Goal: Information Seeking & Learning: Learn about a topic

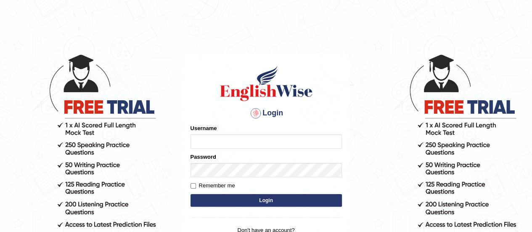
type input "AntoninoL"
click at [226, 146] on input "AntoninoL" at bounding box center [265, 141] width 151 height 14
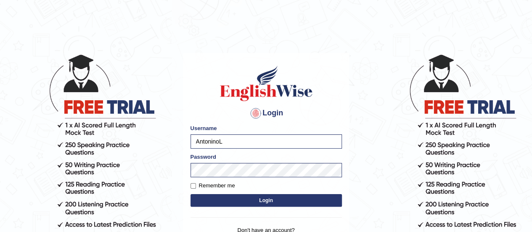
click at [213, 196] on button "Login" at bounding box center [265, 200] width 151 height 13
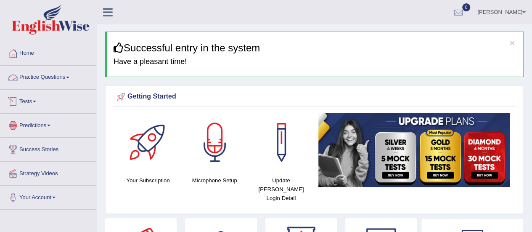
click at [41, 81] on link "Practice Questions" at bounding box center [48, 76] width 96 height 21
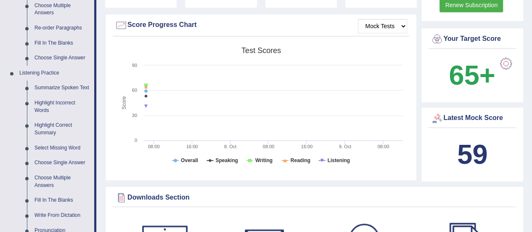
scroll to position [327, 0]
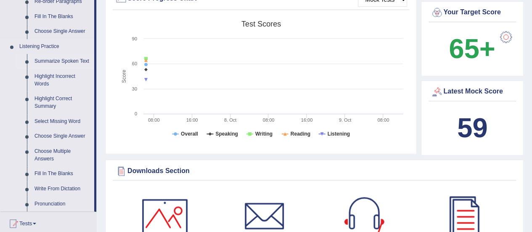
click at [58, 59] on link "Summarize Spoken Text" at bounding box center [62, 61] width 63 height 15
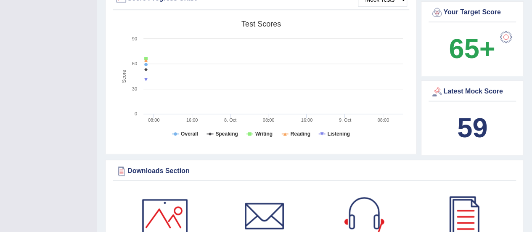
scroll to position [177, 0]
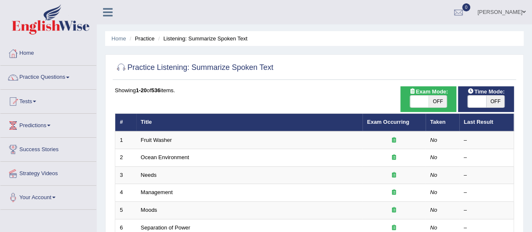
click at [498, 101] on span "OFF" at bounding box center [495, 101] width 18 height 12
checkbox input "true"
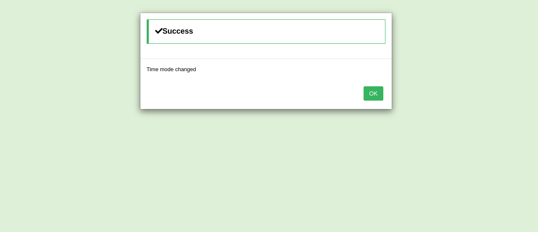
click at [358, 93] on div "OK" at bounding box center [265, 93] width 251 height 29
click at [370, 91] on button "OK" at bounding box center [372, 93] width 19 height 14
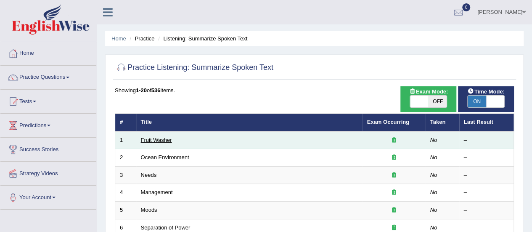
click at [158, 140] on link "Fruit Washer" at bounding box center [156, 140] width 31 height 6
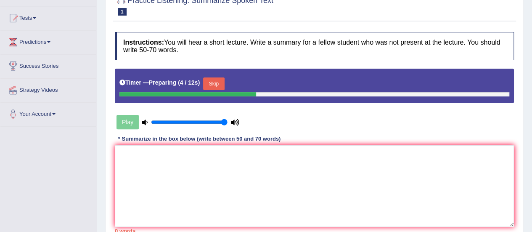
scroll to position [4, 0]
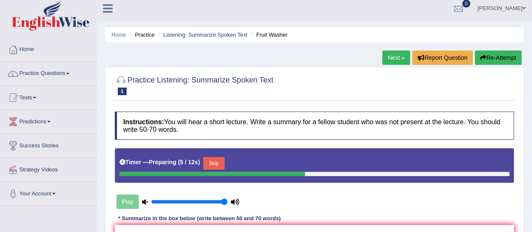
click at [392, 57] on link "Next »" at bounding box center [396, 57] width 28 height 14
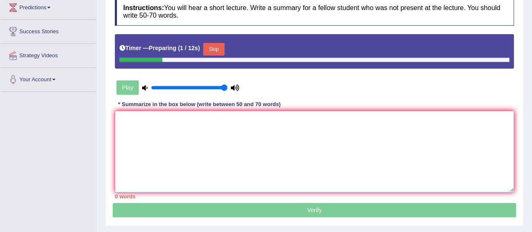
click at [189, 132] on textarea at bounding box center [314, 152] width 399 height 82
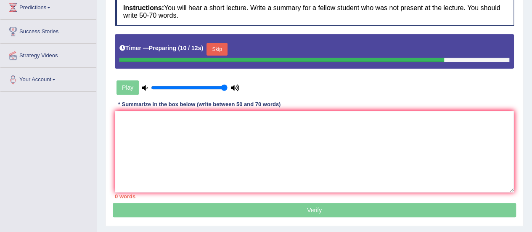
click at [143, 87] on icon at bounding box center [144, 87] width 5 height 5
type input "0.05"
click at [151, 84] on input "range" at bounding box center [189, 87] width 76 height 7
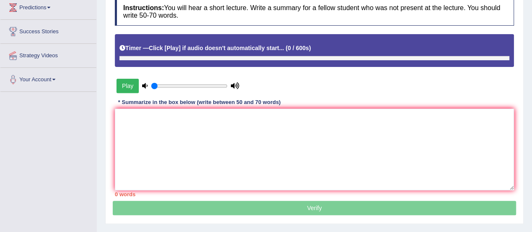
drag, startPoint x: 151, startPoint y: 84, endPoint x: 142, endPoint y: 76, distance: 12.2
click at [151, 82] on input "range" at bounding box center [189, 85] width 76 height 7
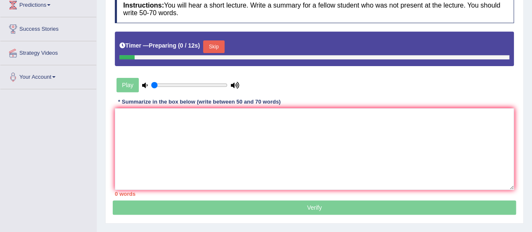
scroll to position [120, 0]
click at [209, 83] on input "range" at bounding box center [189, 85] width 76 height 7
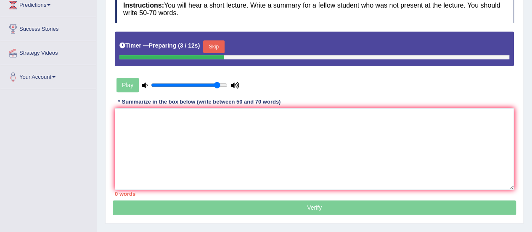
type input "0.9"
click at [217, 84] on input "range" at bounding box center [189, 85] width 76 height 7
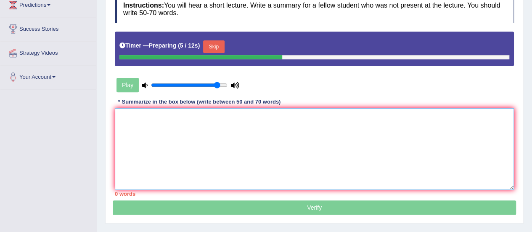
click at [141, 135] on textarea at bounding box center [314, 149] width 399 height 82
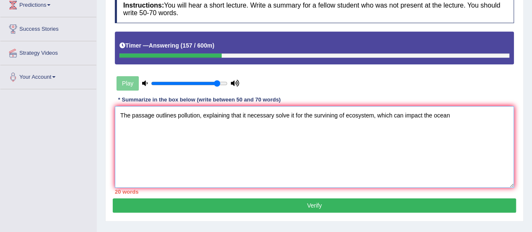
click at [392, 114] on textarea "The passage outlines pollution, explaining that it necessary solve it for the s…" at bounding box center [314, 147] width 399 height 82
click at [451, 116] on textarea "The passage outlines pollution, explaining that it necessary solve it for the s…" at bounding box center [314, 147] width 399 height 82
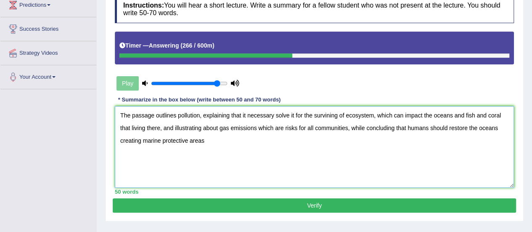
click at [219, 129] on textarea "The passage outlines pollution, explaining that it necessary solve it for the s…" at bounding box center [314, 147] width 399 height 82
click at [359, 146] on textarea "The passage outlines pollution, explaining that it necessary solve it for the s…" at bounding box center [314, 147] width 399 height 82
click at [178, 115] on textarea "The passage outlines pollution, explaining that it necessary solve it for the s…" at bounding box center [314, 147] width 399 height 82
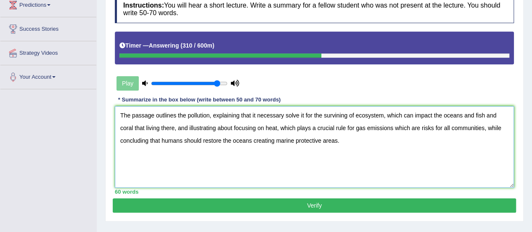
click at [255, 114] on textarea "The passage outlines the pollution, explaining that it necessary solve it for t…" at bounding box center [314, 147] width 399 height 82
click at [345, 113] on textarea "The passage outlines the pollution, explaining that it is necessary solve it fo…" at bounding box center [314, 147] width 399 height 82
click at [448, 115] on textarea "The passage outlines the pollution, explaining that it is necessary solve it fo…" at bounding box center [314, 147] width 399 height 82
click at [219, 127] on textarea "The passage outlines the pollution, explaining that it is necessary solve it fo…" at bounding box center [314, 147] width 399 height 82
click at [350, 127] on textarea "The passage outlines the pollution, explaining that it is necessary solve it fo…" at bounding box center [314, 147] width 399 height 82
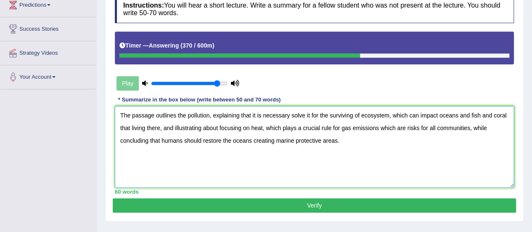
click at [395, 126] on textarea "The passage outlines the pollution, explaining that it is necessary solve it fo…" at bounding box center [314, 147] width 399 height 82
click at [159, 141] on textarea "The passage outlines the pollution, explaining that it is necessary solve it fo…" at bounding box center [314, 147] width 399 height 82
type textarea "The passage outlines the pollution, explaining that it is necessary solve it fo…"
click at [329, 202] on button "Verify" at bounding box center [314, 205] width 403 height 14
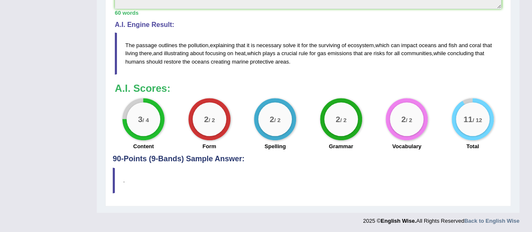
scroll to position [0, 0]
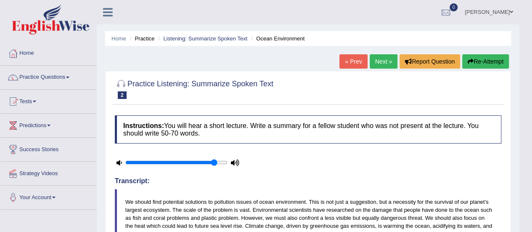
click at [382, 59] on link "Next »" at bounding box center [383, 61] width 28 height 14
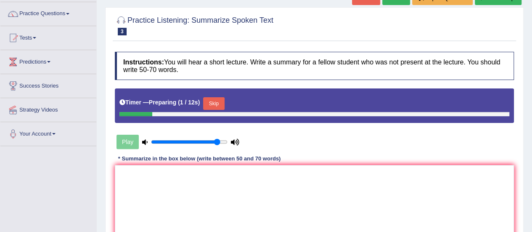
scroll to position [64, 0]
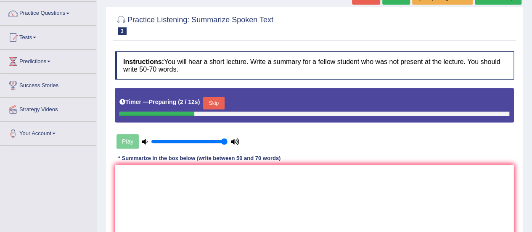
drag, startPoint x: 216, startPoint y: 137, endPoint x: 240, endPoint y: 150, distance: 27.6
type input "1"
click at [227, 145] on input "range" at bounding box center [189, 141] width 76 height 7
click at [511, 68] on h4 "Instructions: You will hear a short lecture. Write a summary for a fellow stude…" at bounding box center [314, 65] width 399 height 28
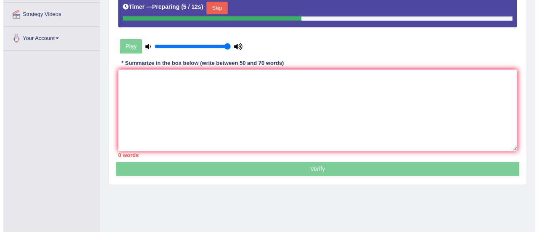
scroll to position [155, 0]
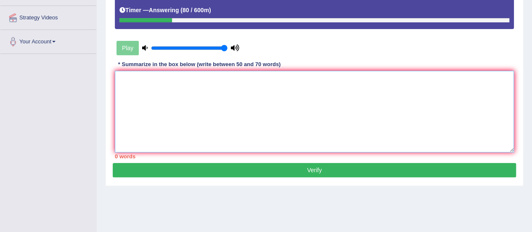
click at [318, 94] on textarea at bounding box center [314, 112] width 399 height 82
type textarea "t"
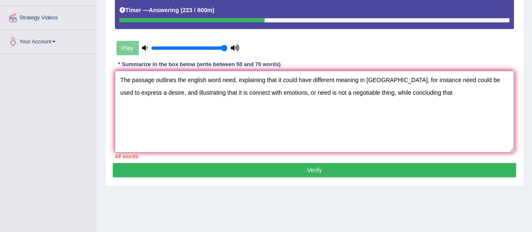
click at [188, 89] on textarea "The passage outlines the english word need, explaining that it could have diffe…" at bounding box center [314, 112] width 399 height 82
click at [414, 92] on textarea "The passage outlines the english word need, explaining that it could have diffe…" at bounding box center [314, 112] width 399 height 82
click at [424, 92] on textarea "The passage outlines the english word need, explaining that it could have diffe…" at bounding box center [314, 112] width 399 height 82
click at [429, 92] on textarea "The passage outlines the english word need, explaining that it could have diffe…" at bounding box center [314, 112] width 399 height 82
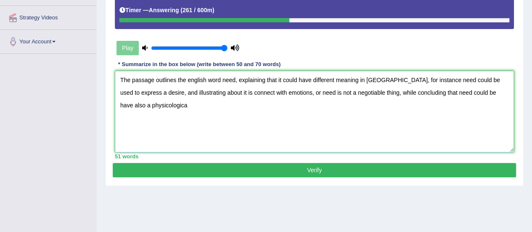
click at [179, 108] on textarea "The passage outlines the english word need, explaining that it could have diffe…" at bounding box center [314, 112] width 399 height 82
type textarea "The passage outlines the english word need, explaining that it could have diffe…"
click at [230, 166] on button "Verify" at bounding box center [314, 170] width 403 height 14
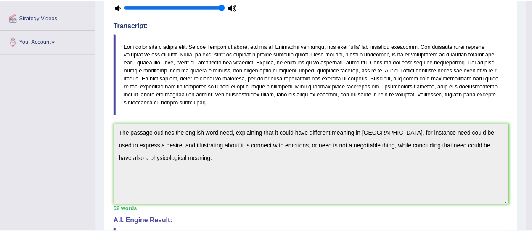
scroll to position [163, 0]
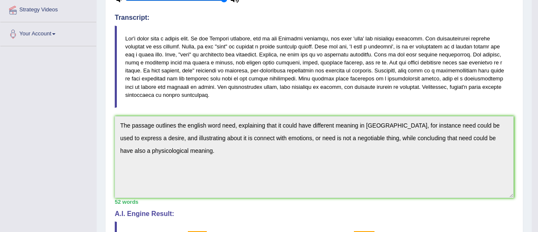
drag, startPoint x: 537, startPoint y: 164, endPoint x: 537, endPoint y: 205, distance: 40.8
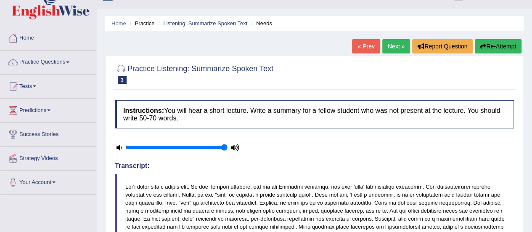
scroll to position [0, 0]
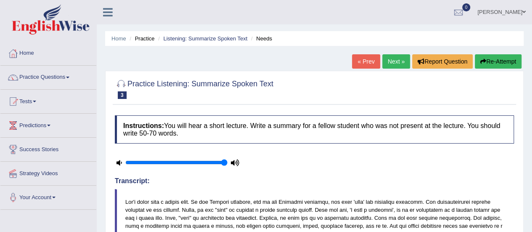
click at [390, 65] on link "Next »" at bounding box center [396, 61] width 28 height 14
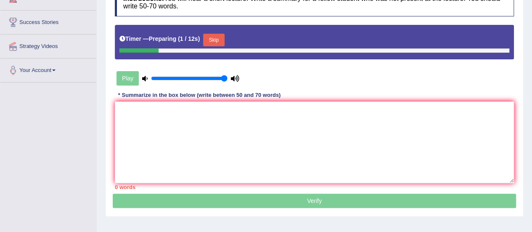
scroll to position [126, 0]
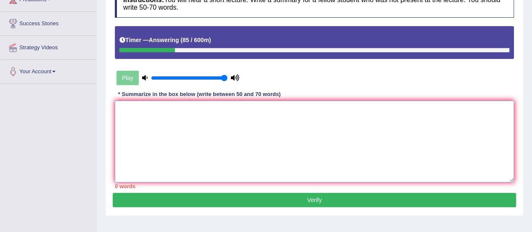
click at [316, 123] on textarea at bounding box center [314, 141] width 399 height 82
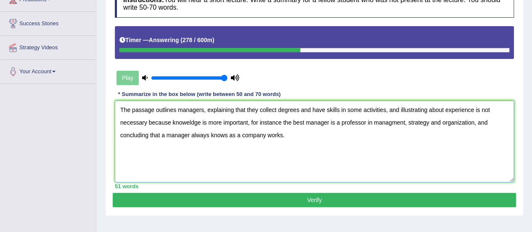
click at [259, 108] on textarea "The passage outlines managers, explaining that they collect degrees and have sk…" at bounding box center [314, 141] width 399 height 82
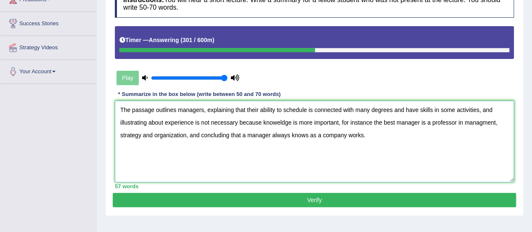
click at [403, 108] on textarea "The passage outlines managers, explaining that their ability to schedule is con…" at bounding box center [314, 141] width 399 height 82
click at [466, 110] on textarea "The passage outlines managers, explaining that their ability to schedule is con…" at bounding box center [314, 141] width 399 height 82
click at [369, 134] on textarea "The passage outlines managers, explaining that their ability to schedule is con…" at bounding box center [314, 141] width 399 height 82
type textarea "The passage outlines managers, explaining that their ability to schedule is con…"
click at [345, 200] on button "Verify" at bounding box center [314, 199] width 403 height 14
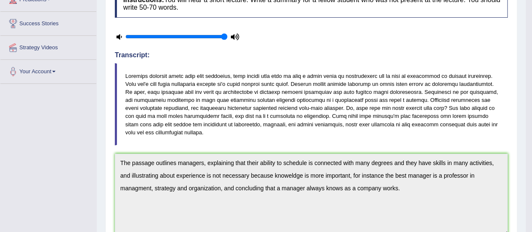
drag, startPoint x: 537, startPoint y: 129, endPoint x: 537, endPoint y: 161, distance: 32.4
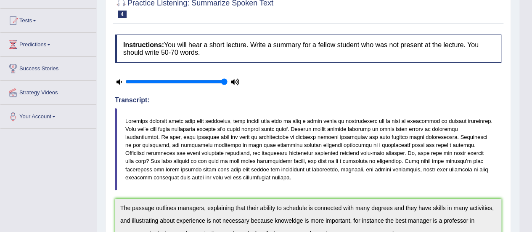
scroll to position [0, 0]
